Goal: Task Accomplishment & Management: Use online tool/utility

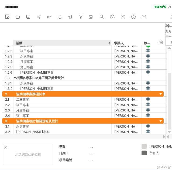
click at [39, 38] on div "隱藏開始/結束/持續時間 顯示開始/結束/持續時間 ******** 活動 *** 承辦人 **** 執行狀況" at bounding box center [82, 34] width 165 height 23
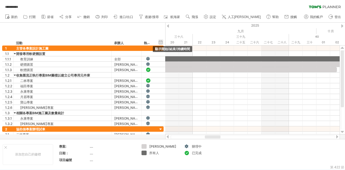
click at [162, 42] on div "隱藏開始/結束/持續時間 顯示開始/結束/持續時間" at bounding box center [160, 42] width 5 height 6
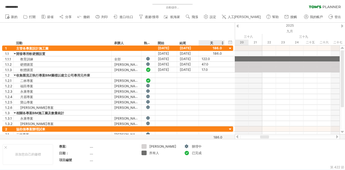
click at [172, 43] on div "天" at bounding box center [212, 42] width 26 height 5
click at [172, 44] on div "天" at bounding box center [212, 42] width 26 height 5
click at [172, 18] on use at bounding box center [205, 16] width 5 height 5
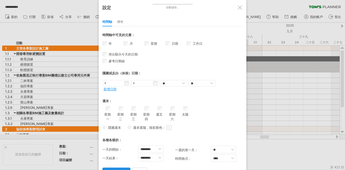
click at [118, 168] on link "應用程式變更" at bounding box center [117, 172] width 28 height 9
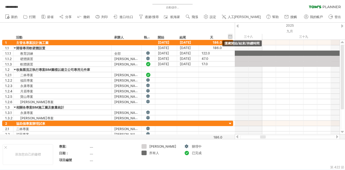
click at [172, 36] on div "隱藏開始/結束/持續時間 顯示開始/結束/持續時間" at bounding box center [230, 37] width 5 height 6
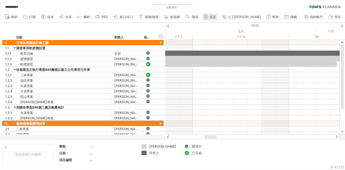
click at [172, 19] on link "設定" at bounding box center [210, 16] width 15 height 7
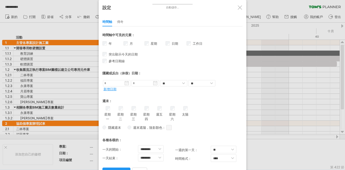
click at [172, 133] on div "各種各樣的：" at bounding box center [173, 138] width 140 height 11
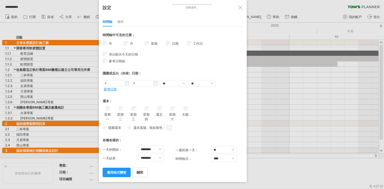
click at [124, 20] on div "時間軸 傳奇" at bounding box center [173, 21] width 140 height 12
click at [117, 23] on font "傳奇" at bounding box center [120, 22] width 6 height 4
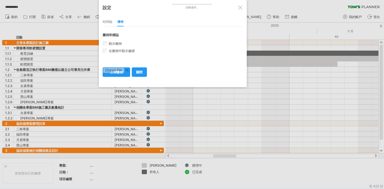
click at [112, 22] on font "時間軸" at bounding box center [108, 22] width 10 height 4
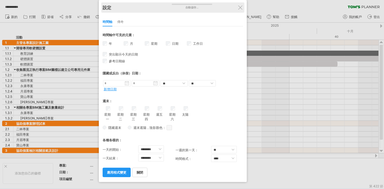
click at [172, 10] on div "設定" at bounding box center [173, 7] width 140 height 10
drag, startPoint x: 238, startPoint y: 4, endPoint x: 241, endPoint y: 10, distance: 6.7
click at [172, 5] on div "**********" at bounding box center [192, 94] width 384 height 189
click at [172, 10] on div "設定" at bounding box center [173, 7] width 140 height 10
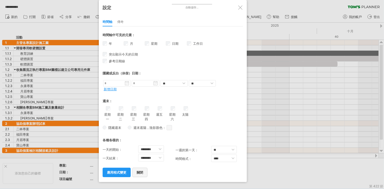
click at [141, 170] on link "關閉" at bounding box center [139, 172] width 15 height 9
